Goal: Information Seeking & Learning: Find specific fact

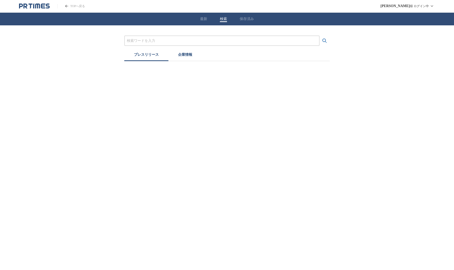
click at [224, 19] on button "検索" at bounding box center [223, 19] width 7 height 5
click at [207, 39] on input "プレスリリースおよび企業を検索する" at bounding box center [222, 41] width 190 height 6
type input "MICE"
click at [320, 36] on button "検索する" at bounding box center [325, 41] width 10 height 10
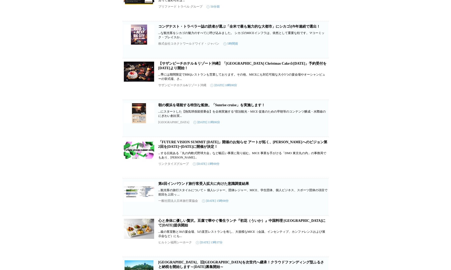
scroll to position [127, 0]
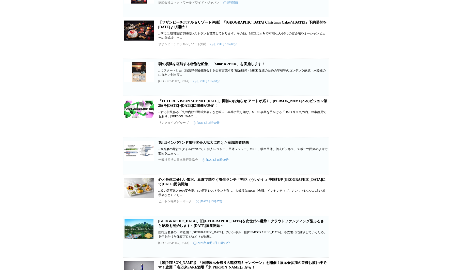
click at [138, 117] on img at bounding box center [139, 109] width 30 height 20
click at [237, 145] on link "第4回インバウンド旅行客受入拡大に向けた意識調査結果" at bounding box center [203, 143] width 91 height 4
